Goal: Find specific page/section: Find specific page/section

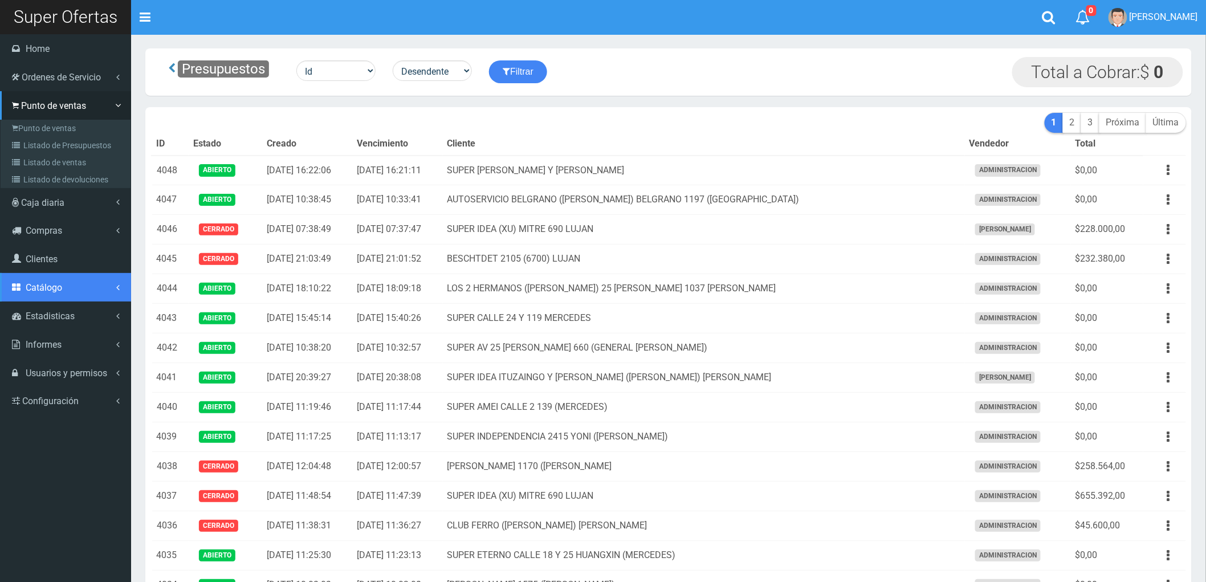
click at [54, 286] on span "Catálogo" at bounding box center [44, 287] width 36 height 11
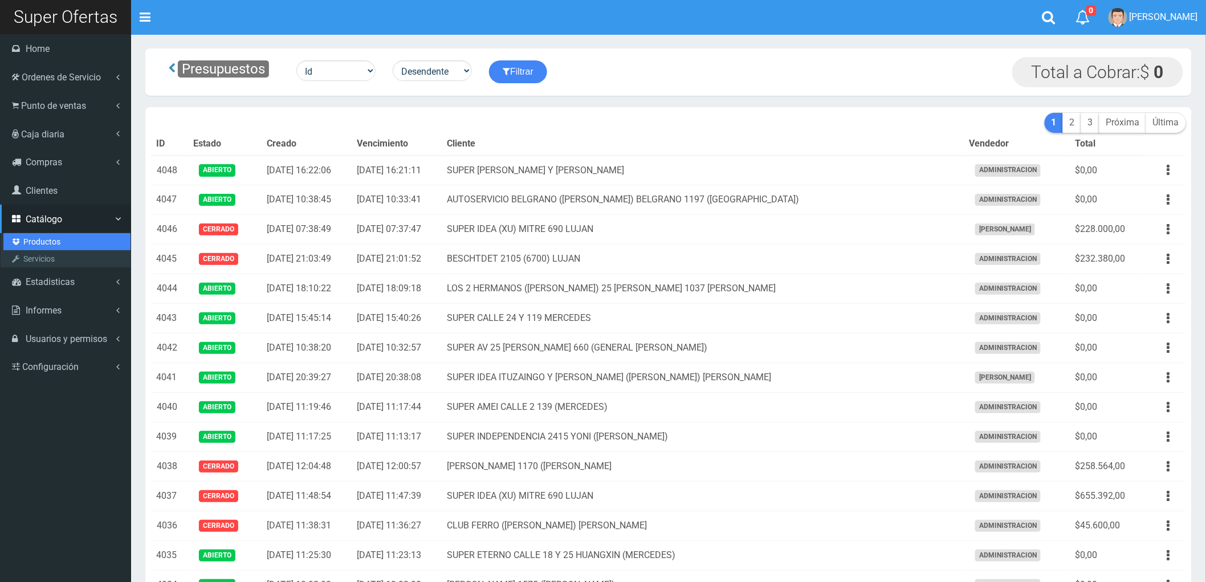
click at [43, 240] on link "Productos" at bounding box center [66, 241] width 127 height 17
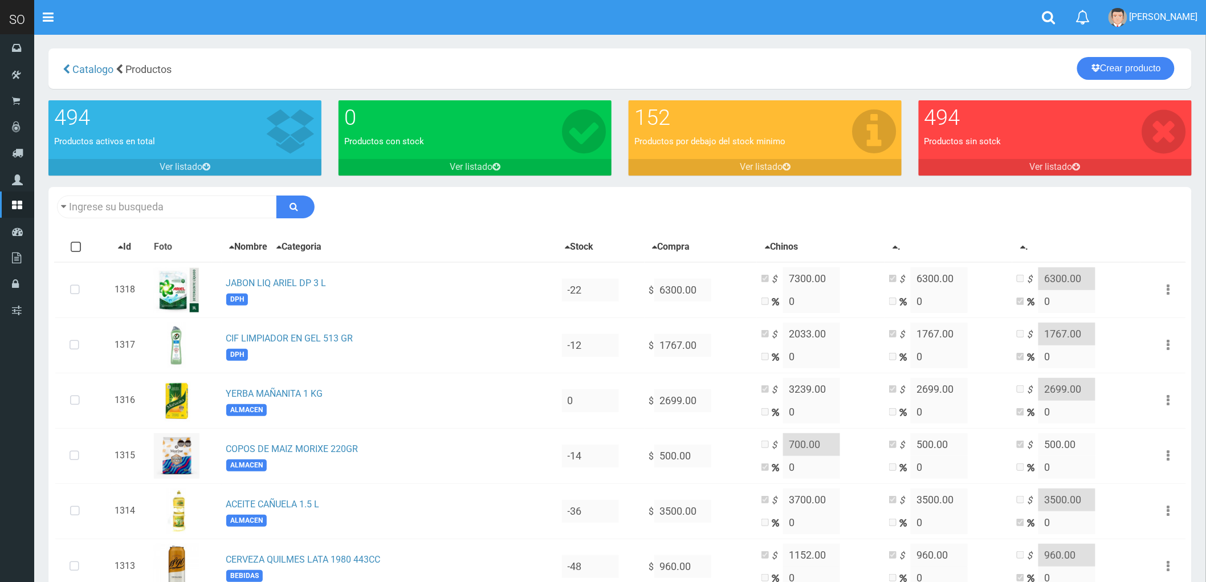
click at [203, 205] on input "text" at bounding box center [167, 206] width 220 height 23
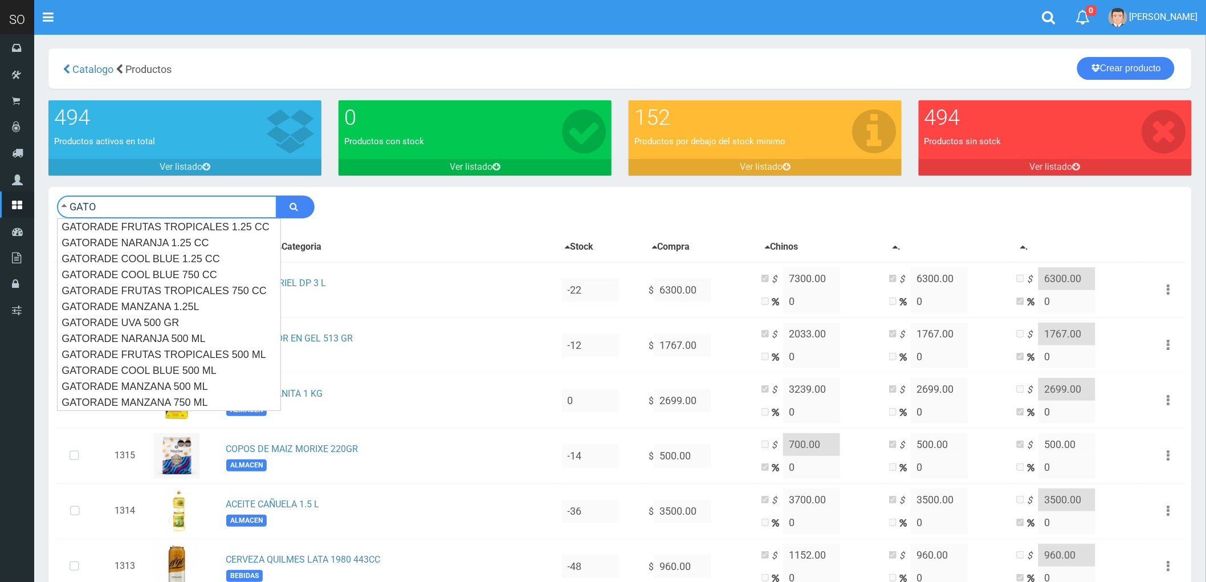
type input "GATO"
click at [276, 195] on button "submit" at bounding box center [295, 206] width 38 height 23
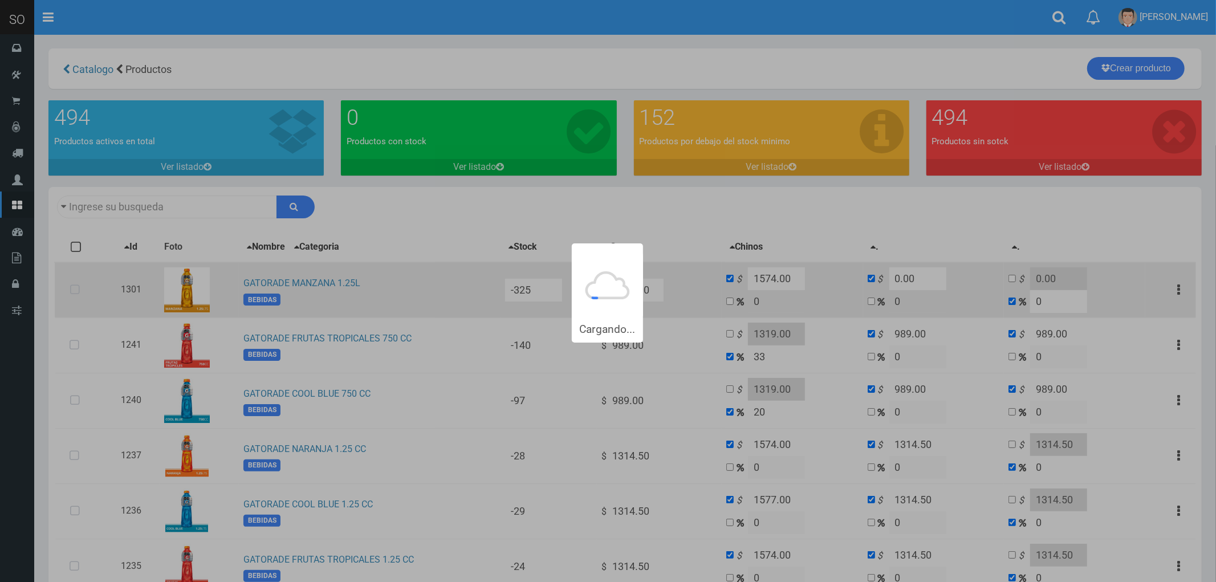
type input "GATO"
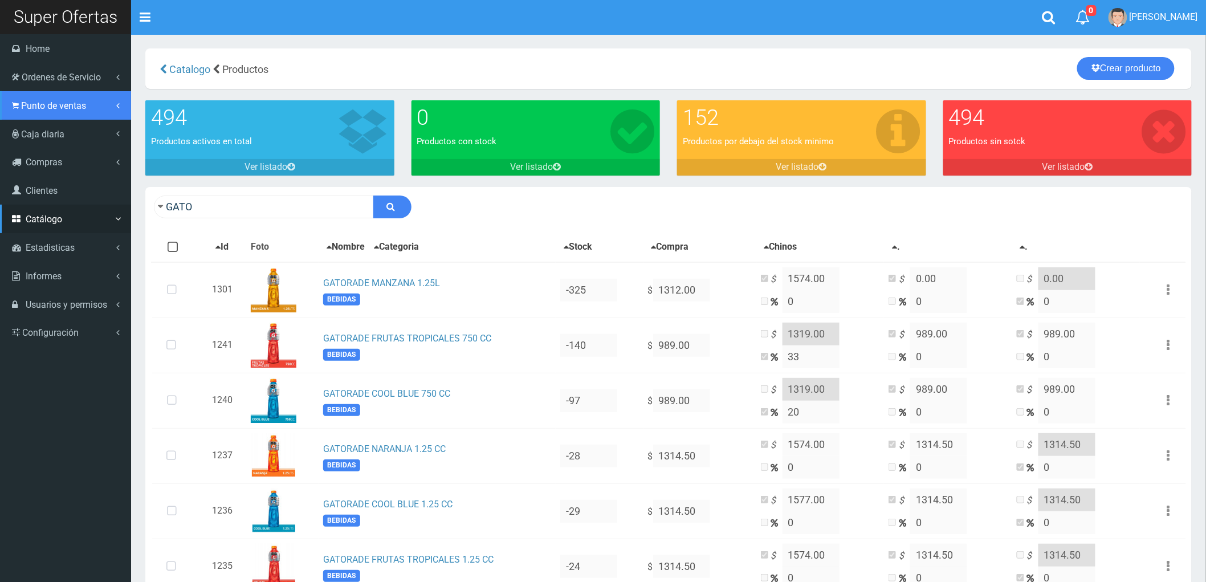
click at [38, 106] on span "Punto de ventas" at bounding box center [53, 105] width 65 height 11
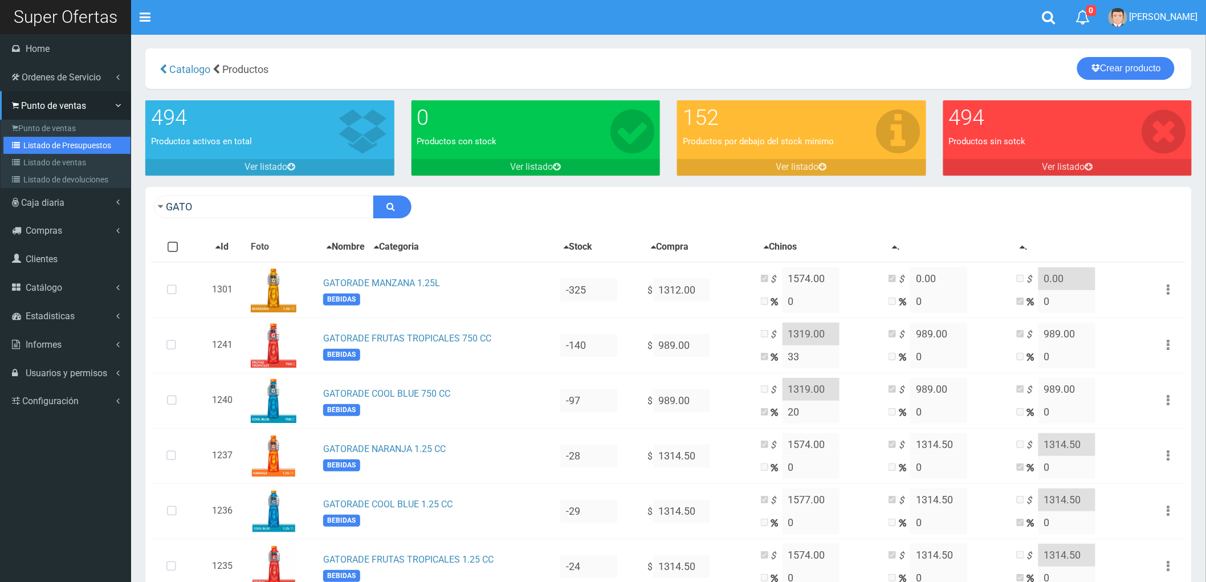
click at [40, 144] on link "Listado de Presupuestos" at bounding box center [66, 145] width 127 height 17
